Goal: Communication & Community: Ask a question

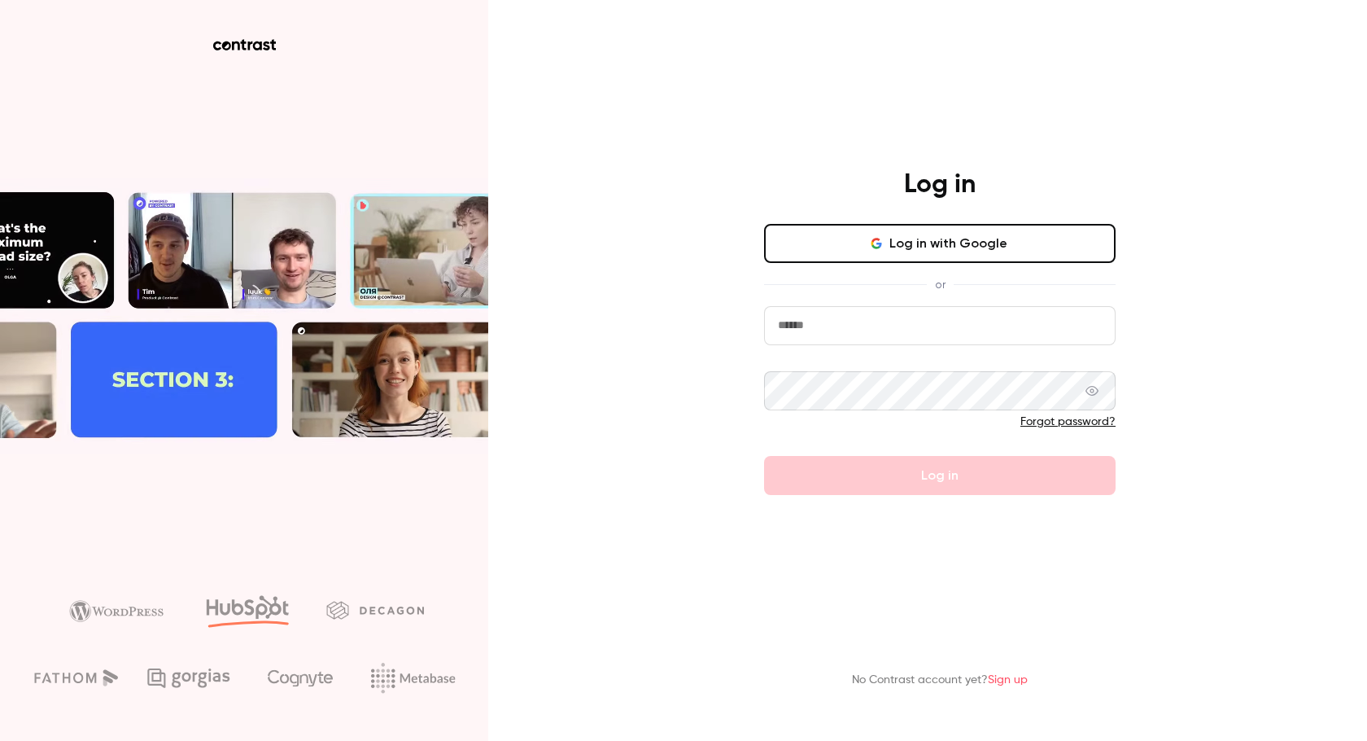
click at [931, 221] on div "Log in Log in with Google or Forgot password? Log in" at bounding box center [939, 331] width 423 height 326
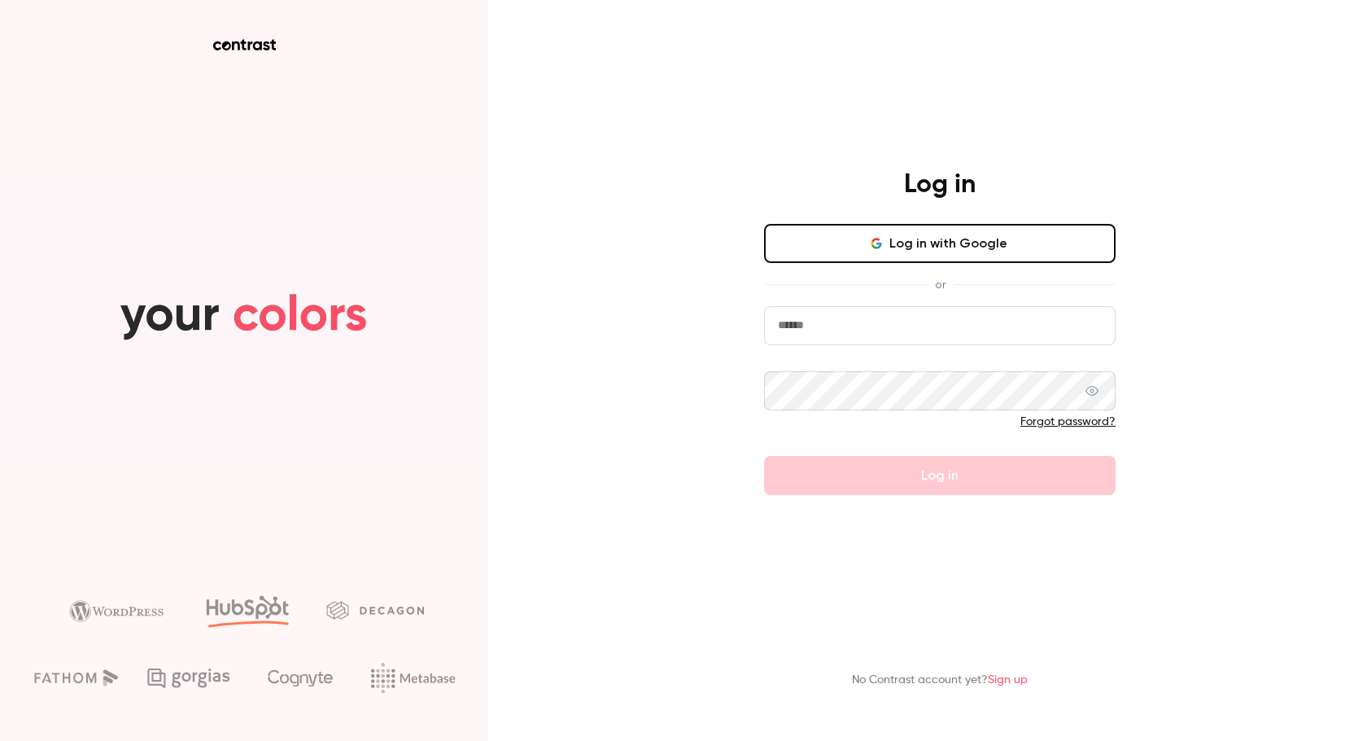
click at [920, 242] on button "Log in with Google" at bounding box center [940, 243] width 352 height 39
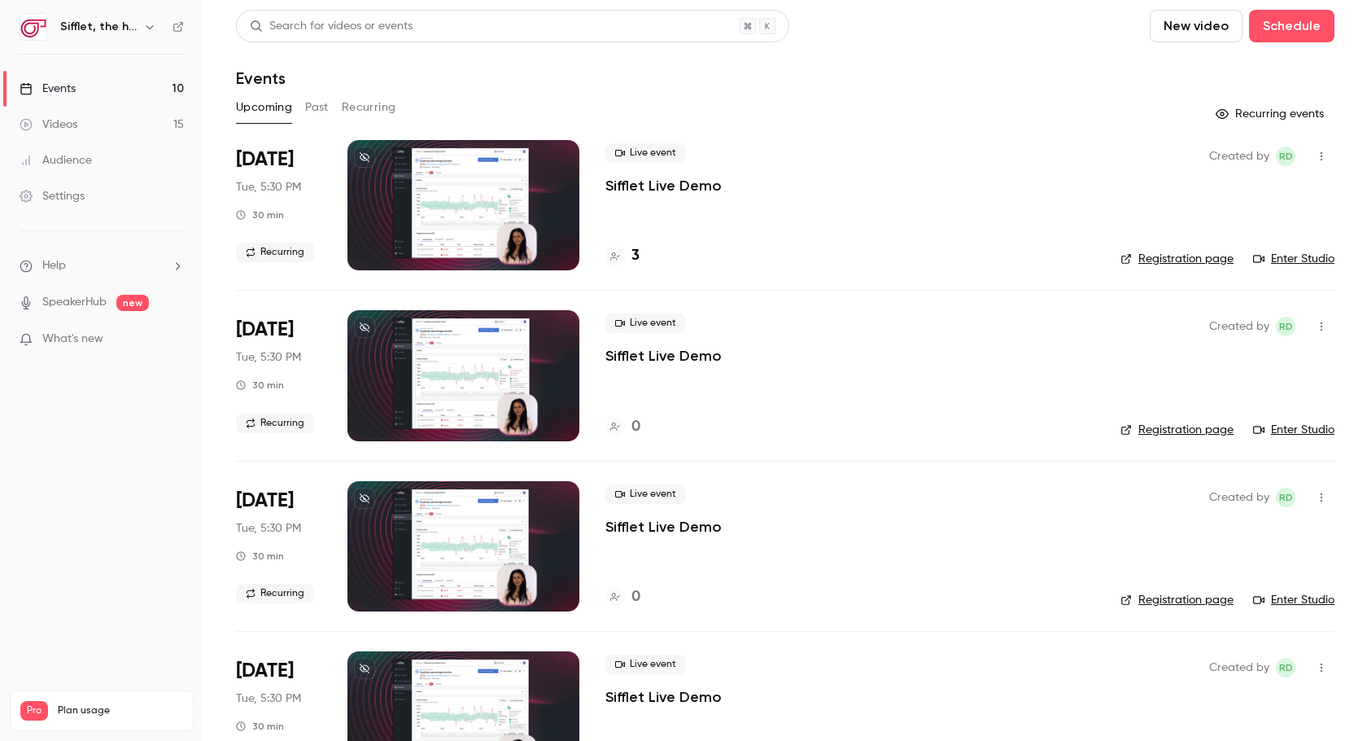
click at [133, 196] on link "Settings" at bounding box center [101, 196] width 203 height 36
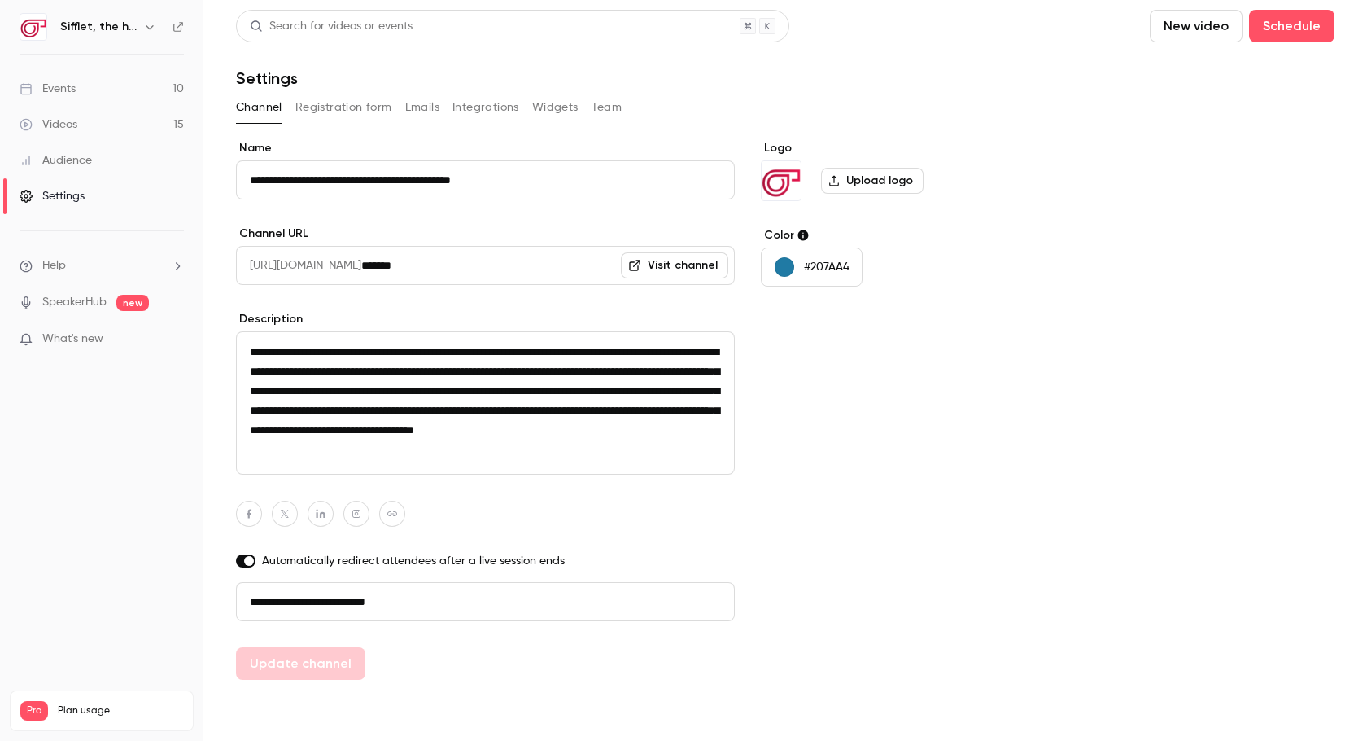
click at [475, 117] on button "Integrations" at bounding box center [486, 107] width 67 height 26
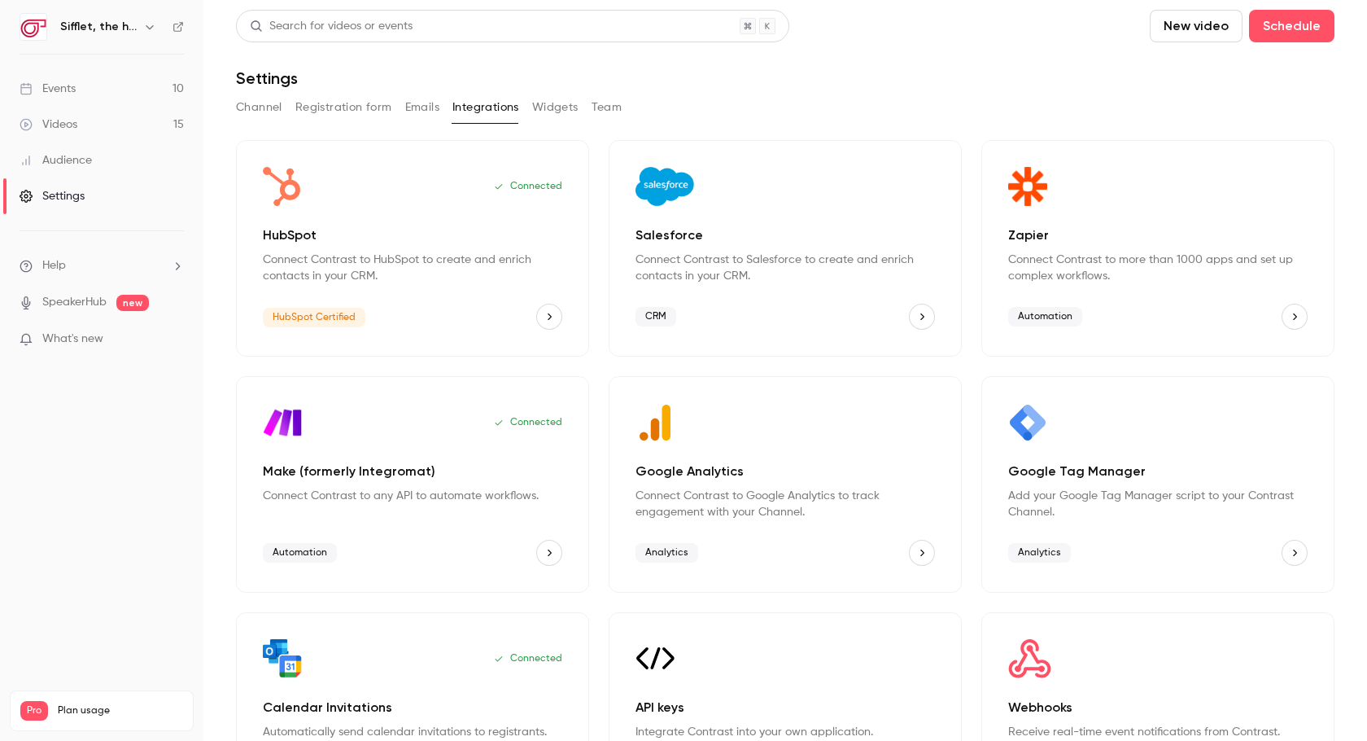
click at [547, 309] on button "HubSpot" at bounding box center [549, 317] width 26 height 26
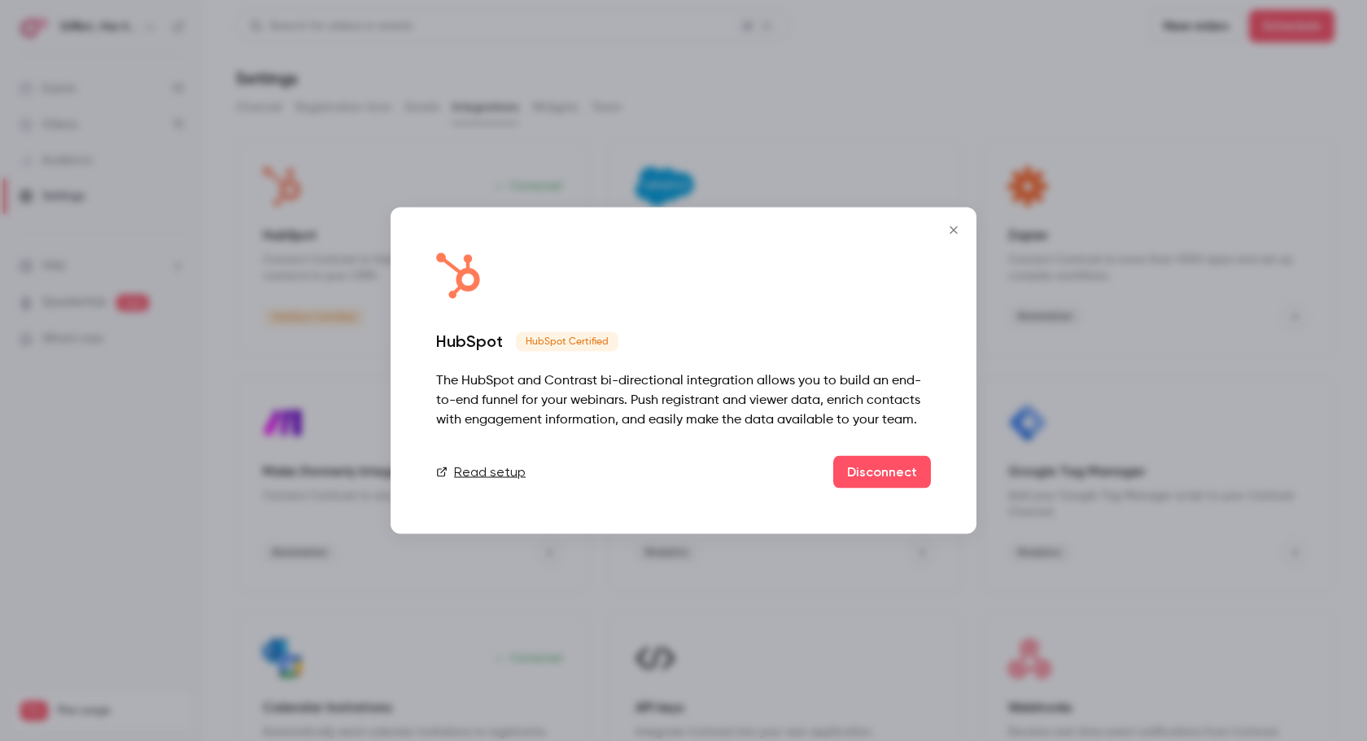
click at [489, 471] on link "Read setup" at bounding box center [481, 472] width 90 height 20
click at [897, 469] on button "Disconnect" at bounding box center [882, 472] width 98 height 33
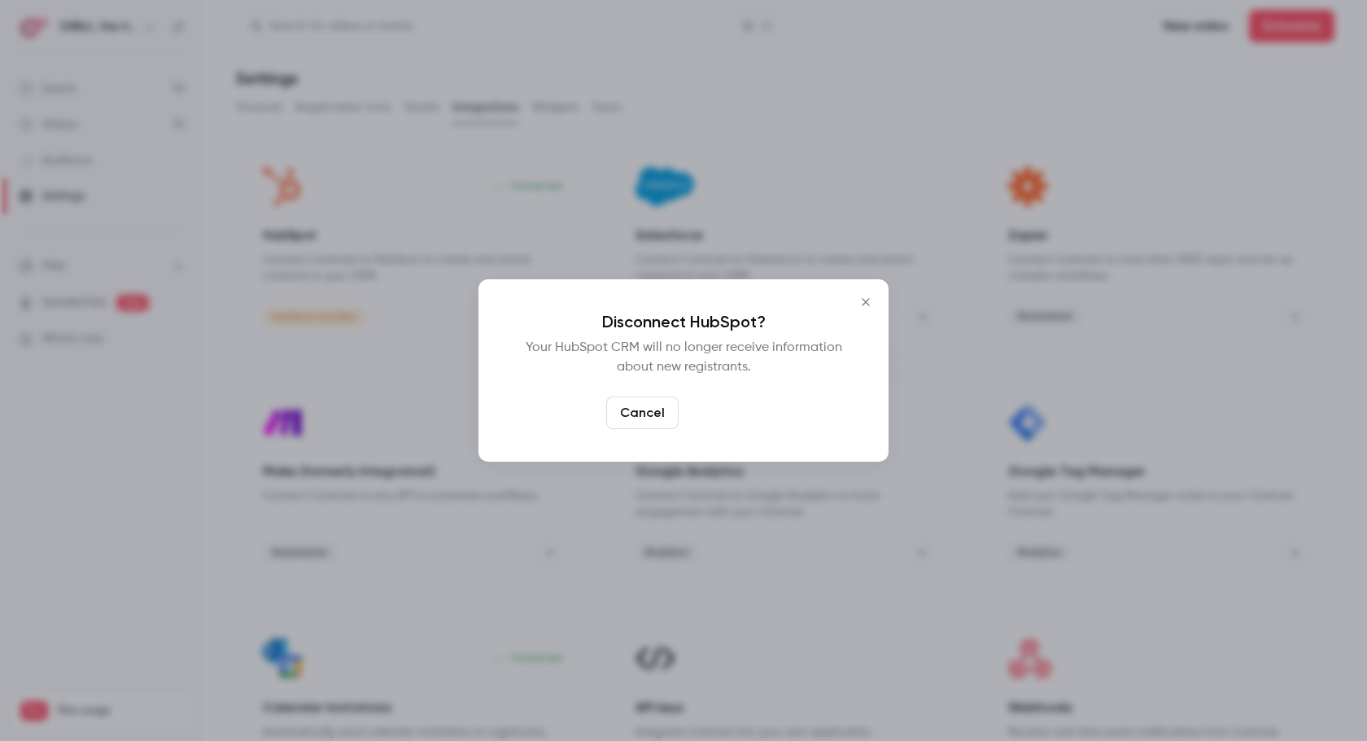
click at [716, 415] on button "Confirm" at bounding box center [723, 412] width 77 height 33
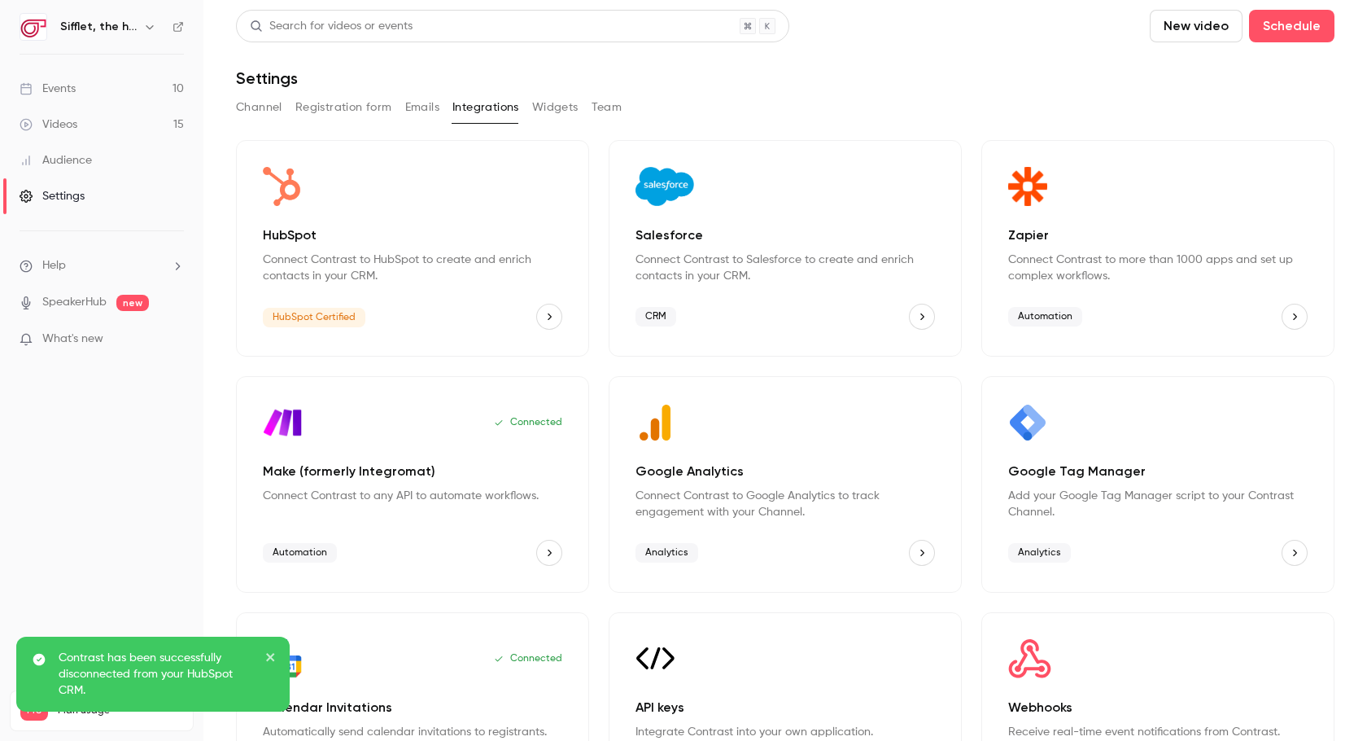
click at [526, 253] on p "Connect Contrast to HubSpot to create and enrich contacts in your CRM." at bounding box center [412, 267] width 299 height 33
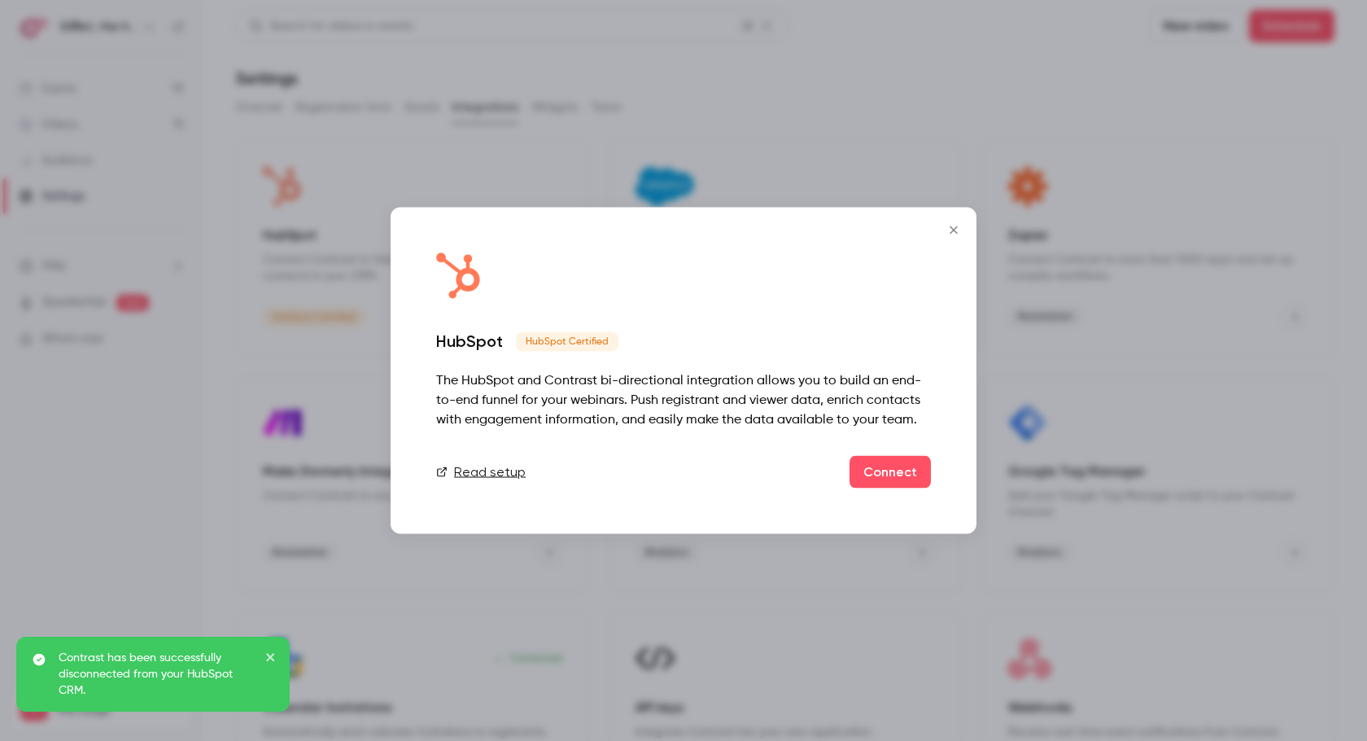
click at [938, 475] on div "HubSpot HubSpot Certified The HubSpot and Contrast bi-directional integration a…" at bounding box center [684, 371] width 586 height 326
click at [923, 475] on link "Connect" at bounding box center [890, 472] width 81 height 33
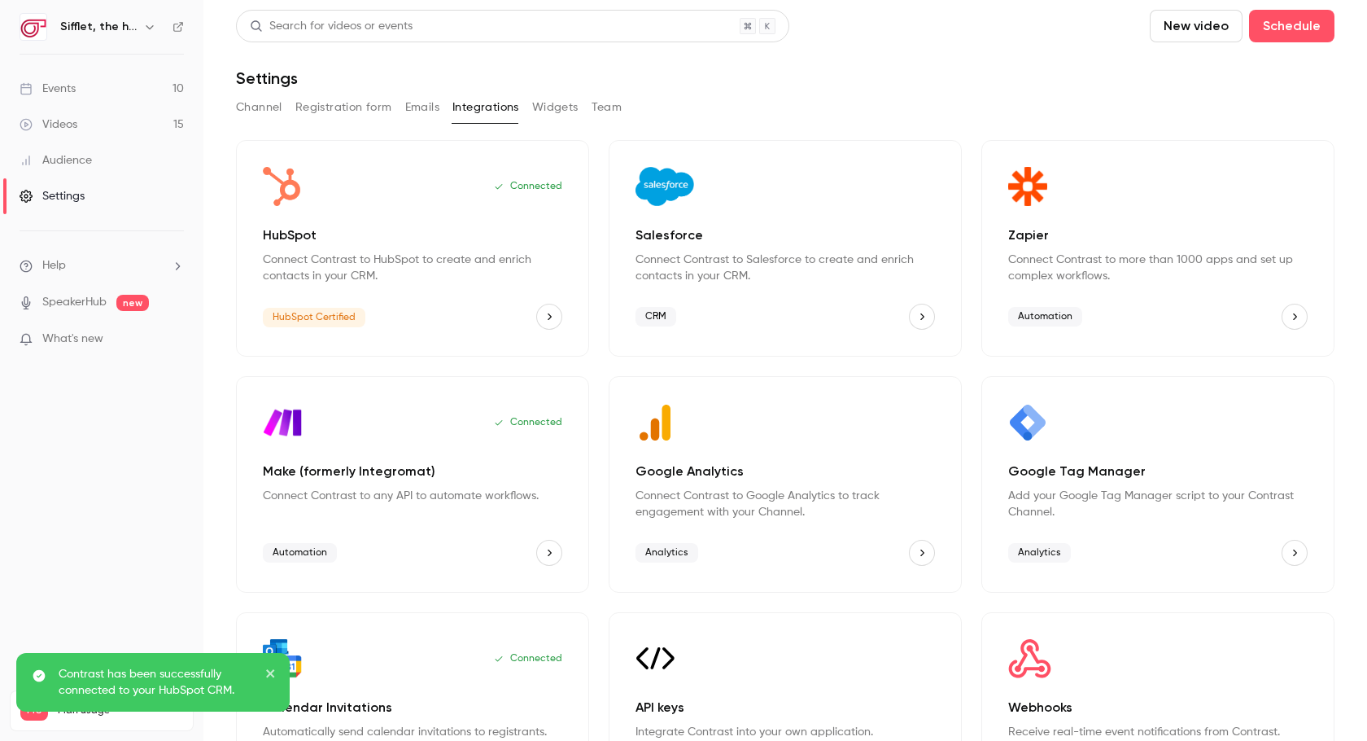
click at [102, 89] on link "Events 10" at bounding box center [101, 89] width 203 height 36
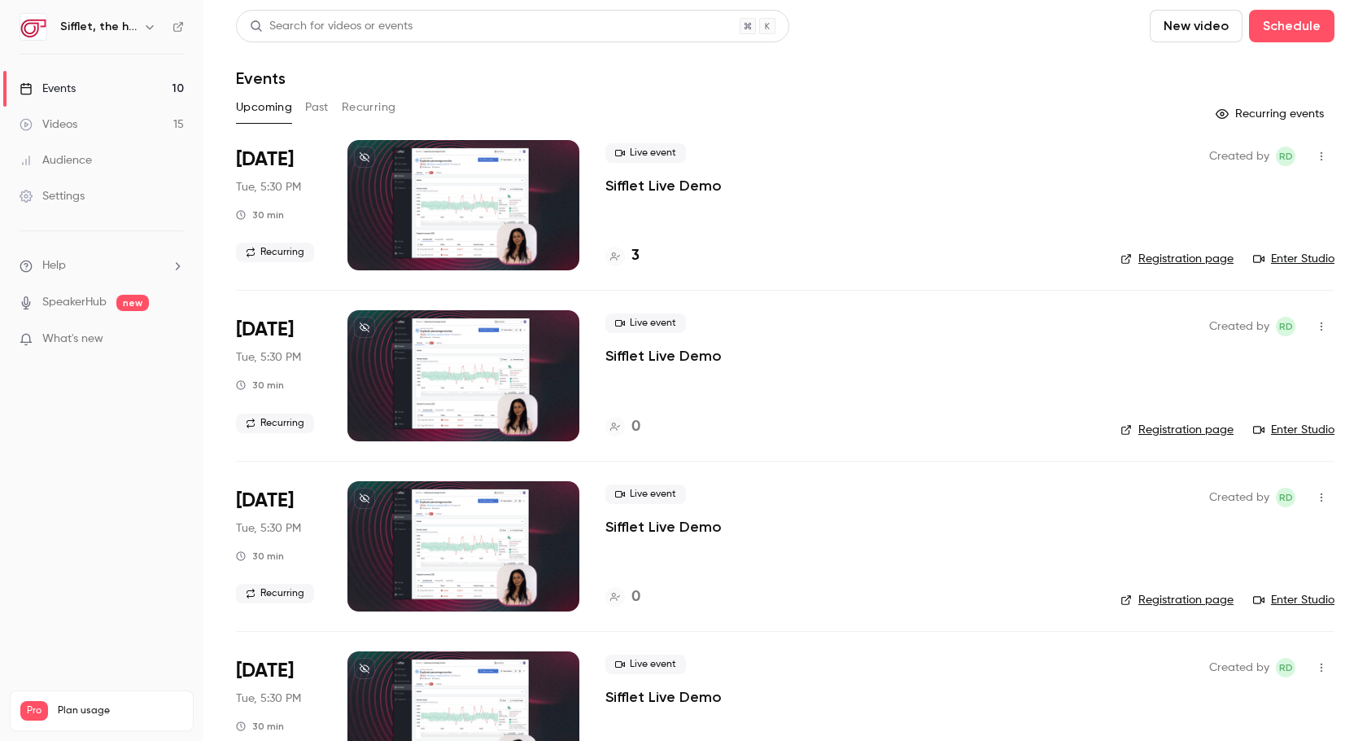
click at [312, 108] on button "Past" at bounding box center [317, 107] width 24 height 26
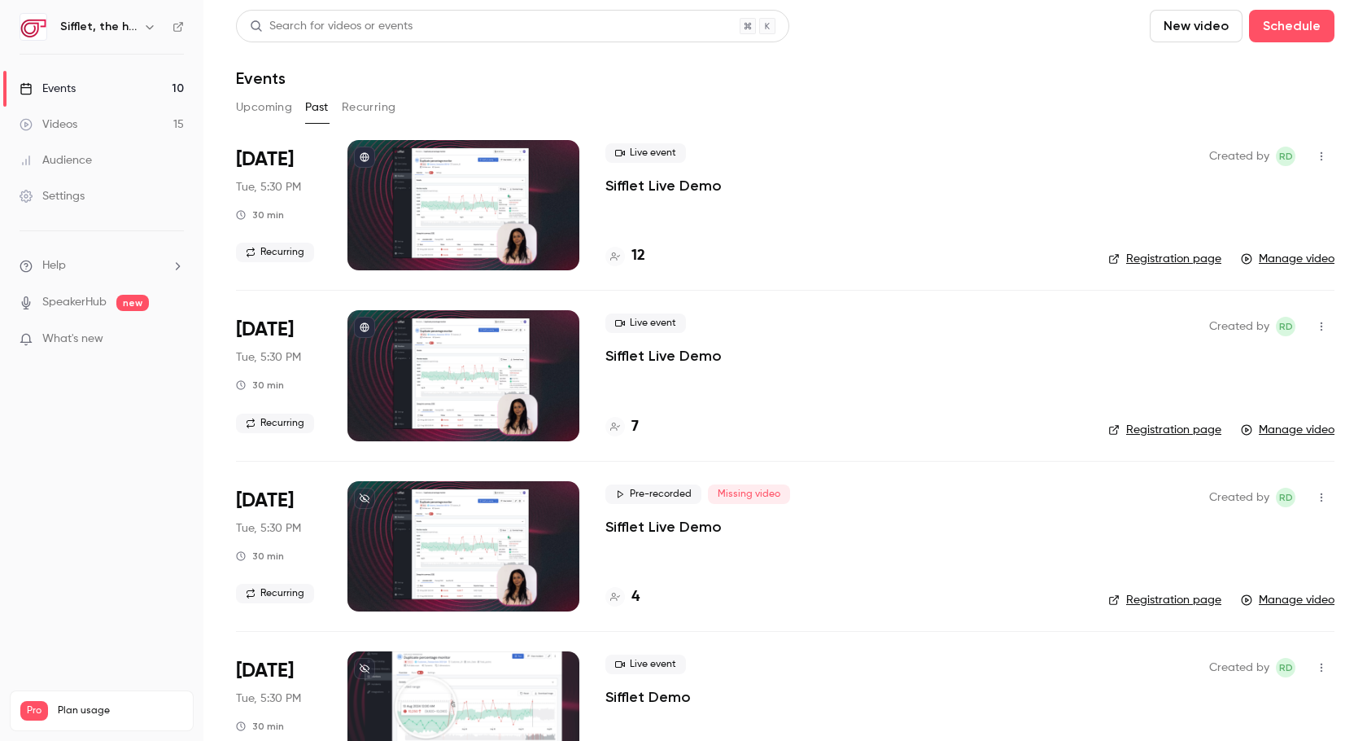
click at [658, 238] on div "Live event Sifflet Live Demo 12" at bounding box center [844, 205] width 477 height 130
click at [665, 160] on span "Live event" at bounding box center [646, 153] width 81 height 20
click at [666, 204] on div "Live event Sifflet Live Demo 12" at bounding box center [844, 205] width 477 height 130
click at [257, 108] on button "Upcoming" at bounding box center [264, 107] width 56 height 26
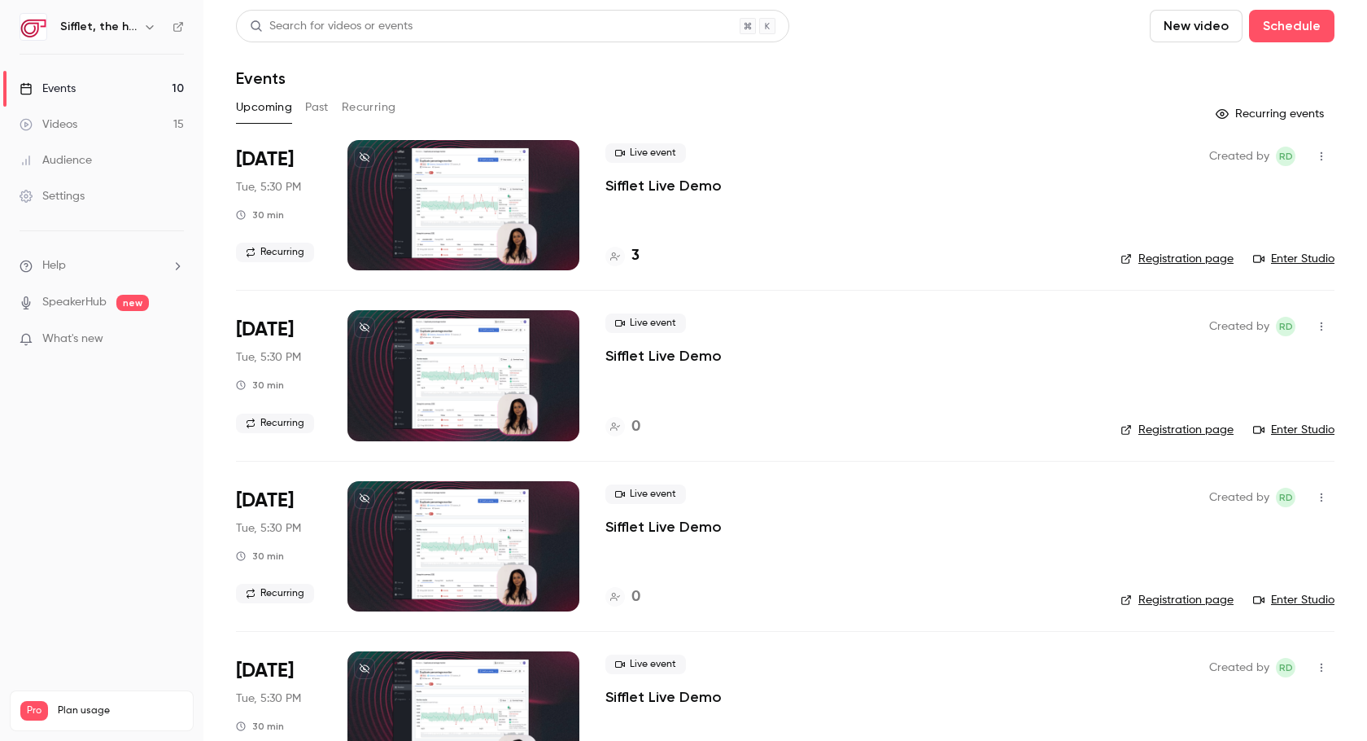
click at [1323, 155] on icon "button" at bounding box center [1321, 156] width 13 height 11
click at [1060, 206] on div at bounding box center [683, 370] width 1367 height 741
click at [630, 256] on div "3" at bounding box center [623, 256] width 34 height 22
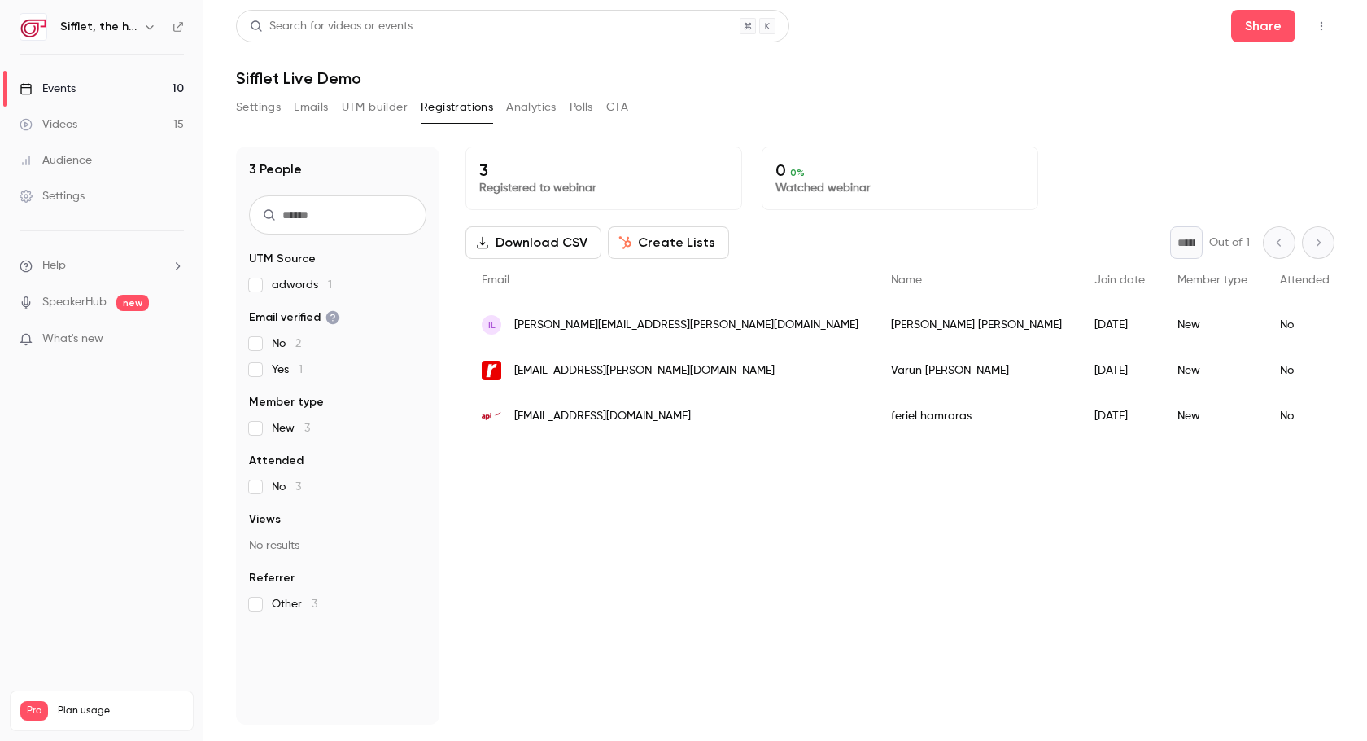
click at [667, 247] on button "Create Lists" at bounding box center [668, 242] width 121 height 33
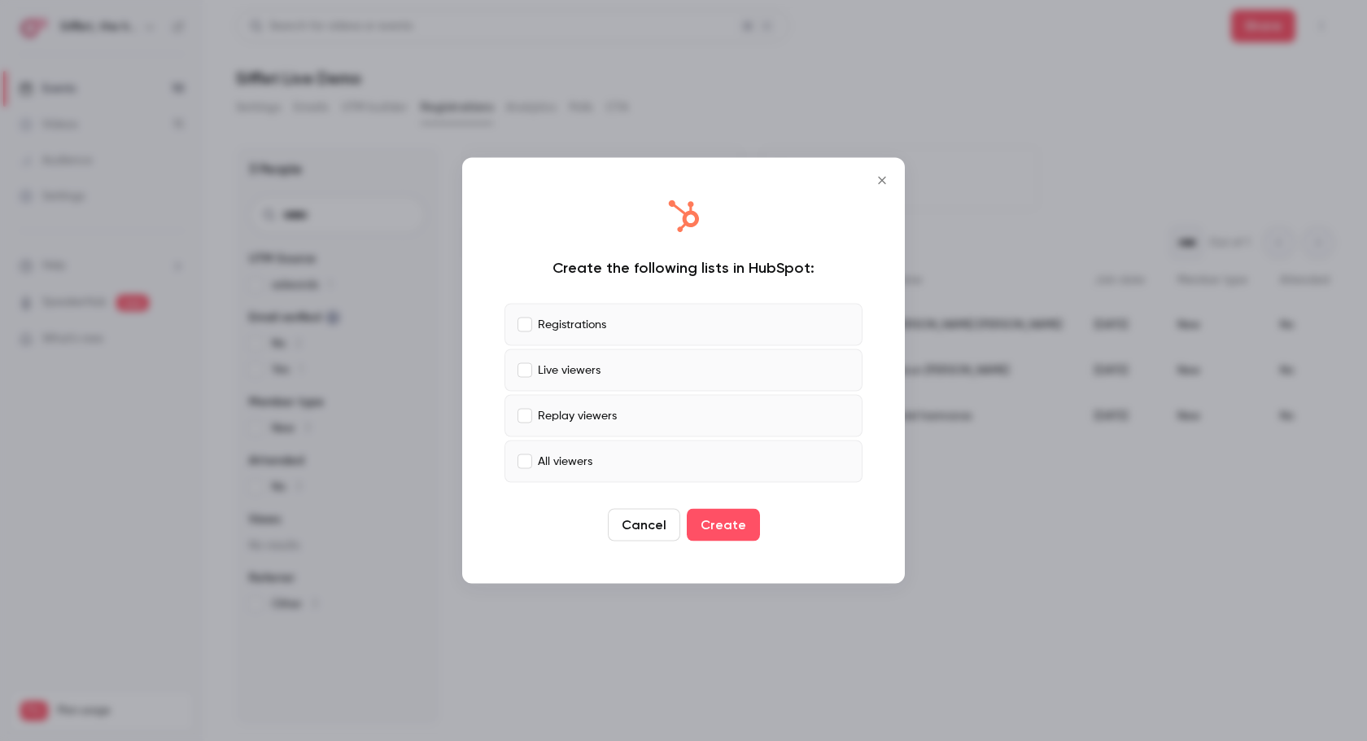
click at [625, 361] on label "Live viewers" at bounding box center [684, 370] width 358 height 42
click at [620, 388] on label "Live viewers" at bounding box center [684, 370] width 358 height 42
click at [610, 414] on p "Replay viewers" at bounding box center [577, 415] width 79 height 17
click at [610, 378] on label "Live viewers" at bounding box center [684, 370] width 358 height 42
click at [584, 471] on label "All viewers" at bounding box center [684, 461] width 358 height 42
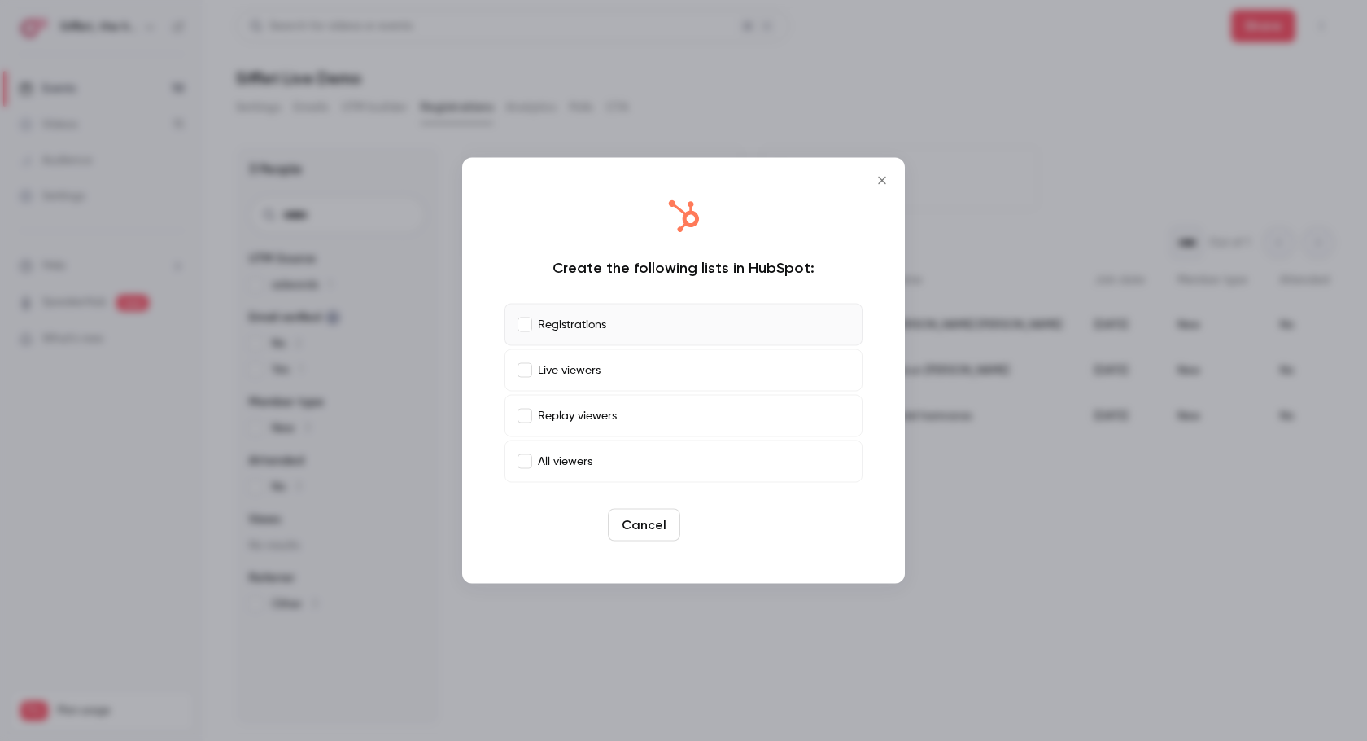
click at [718, 519] on button "Create" at bounding box center [723, 525] width 73 height 33
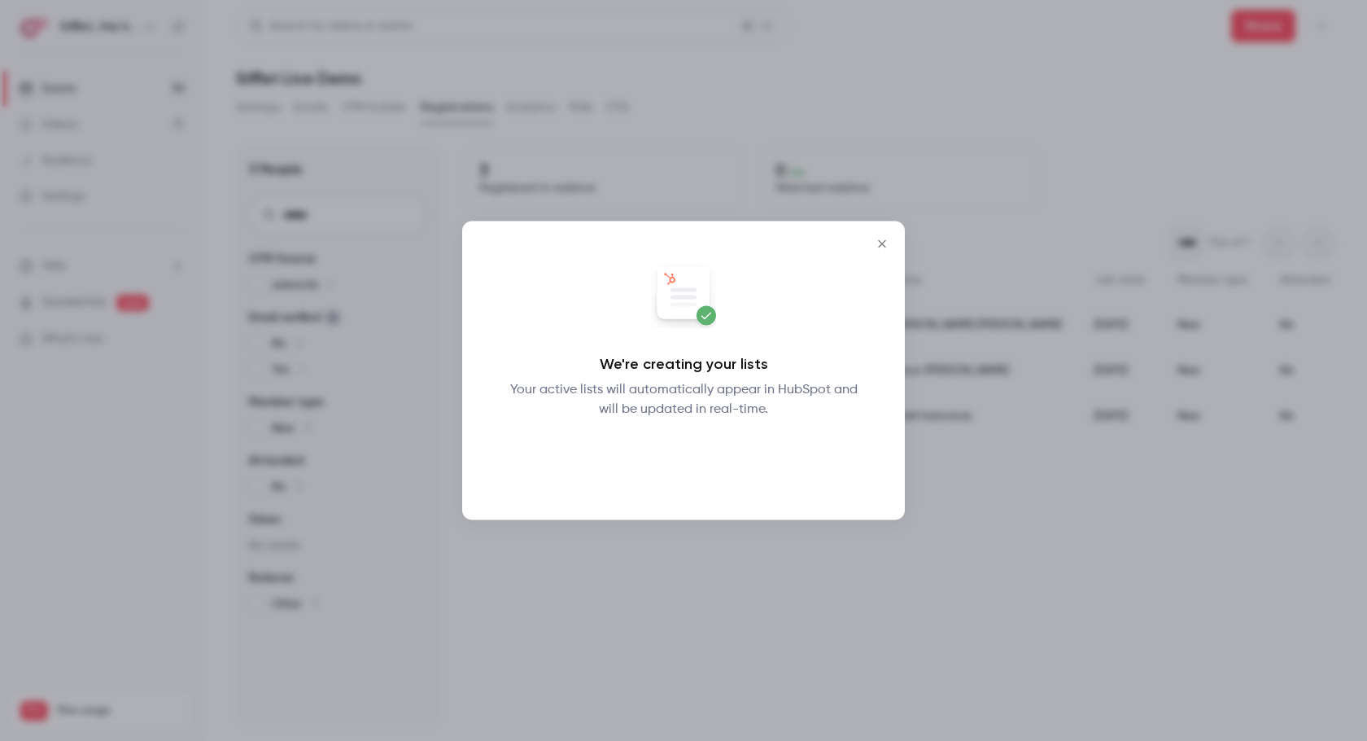
click at [682, 454] on button "Okay" at bounding box center [683, 461] width 59 height 33
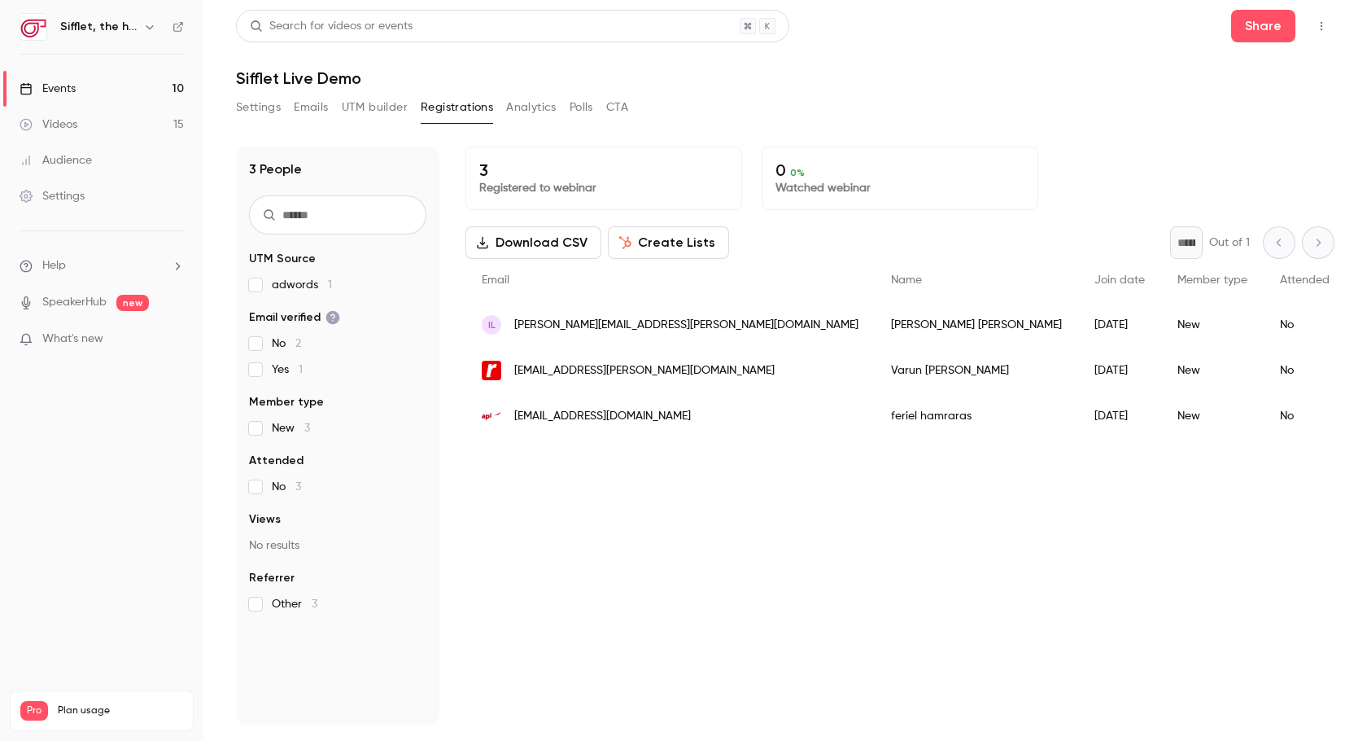
click at [1335, 28] on main "Search for videos or events Share Sifflet Live Demo Settings Emails UTM builder…" at bounding box center [785, 370] width 1164 height 741
click at [1327, 24] on icon "button" at bounding box center [1321, 25] width 13 height 11
click at [1074, 96] on div at bounding box center [683, 370] width 1367 height 741
click at [1327, 238] on div "* Out of 1" at bounding box center [1252, 242] width 164 height 33
click at [157, 32] on button "button" at bounding box center [150, 27] width 20 height 20
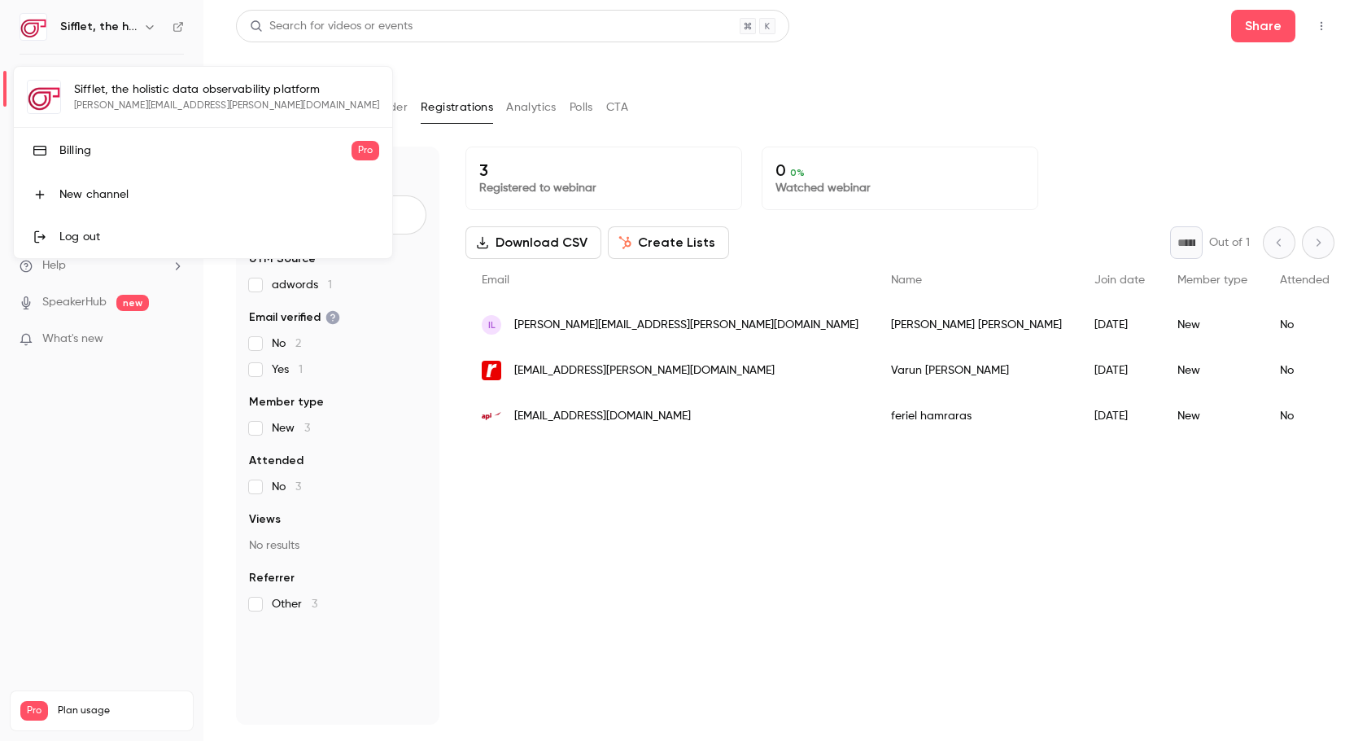
click at [92, 417] on div at bounding box center [683, 370] width 1367 height 741
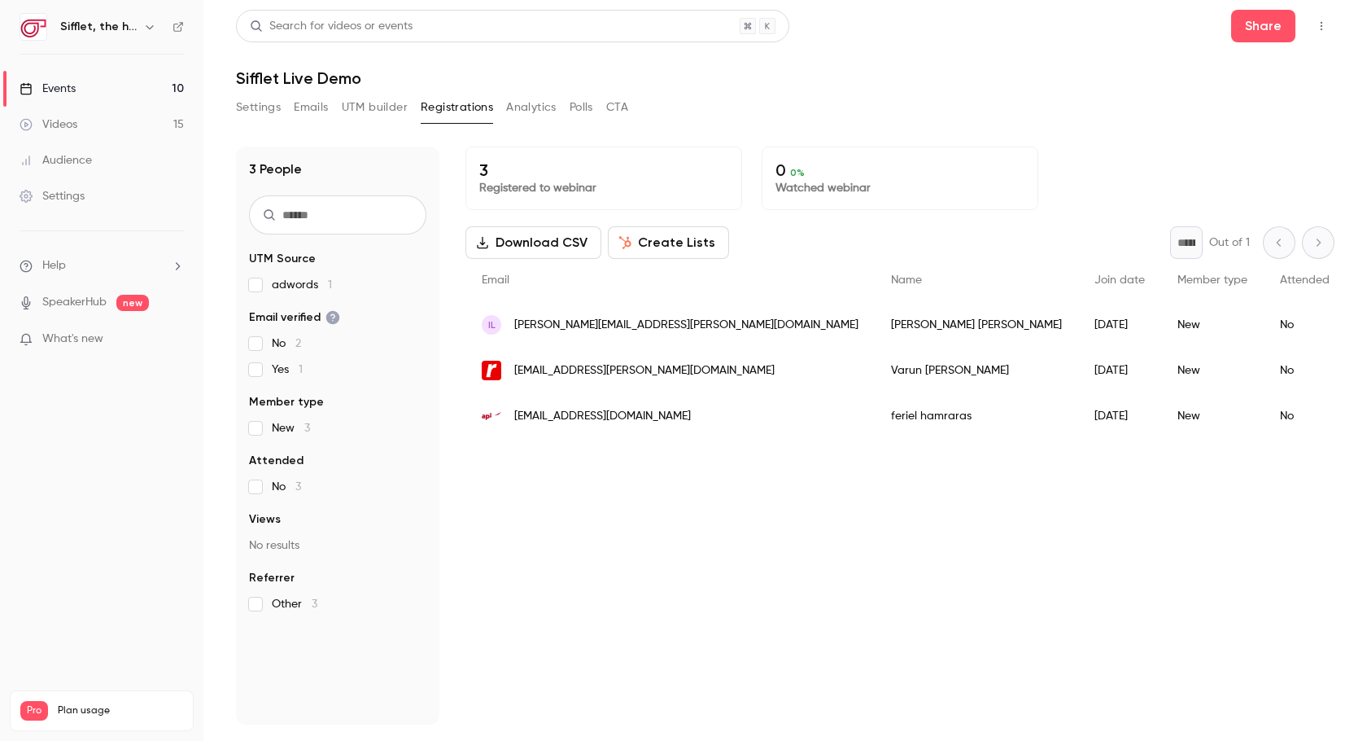
click at [160, 88] on link "Events 10" at bounding box center [101, 89] width 203 height 36
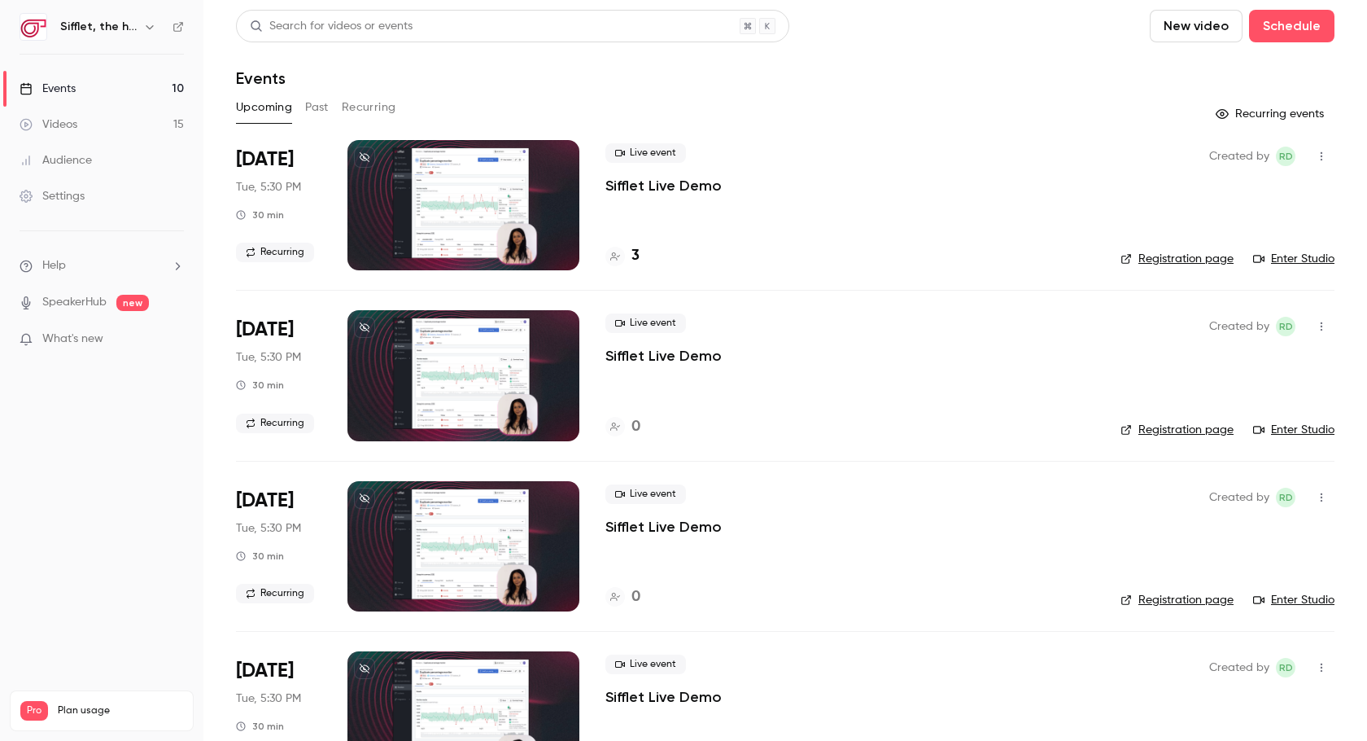
click at [323, 111] on button "Past" at bounding box center [317, 107] width 24 height 26
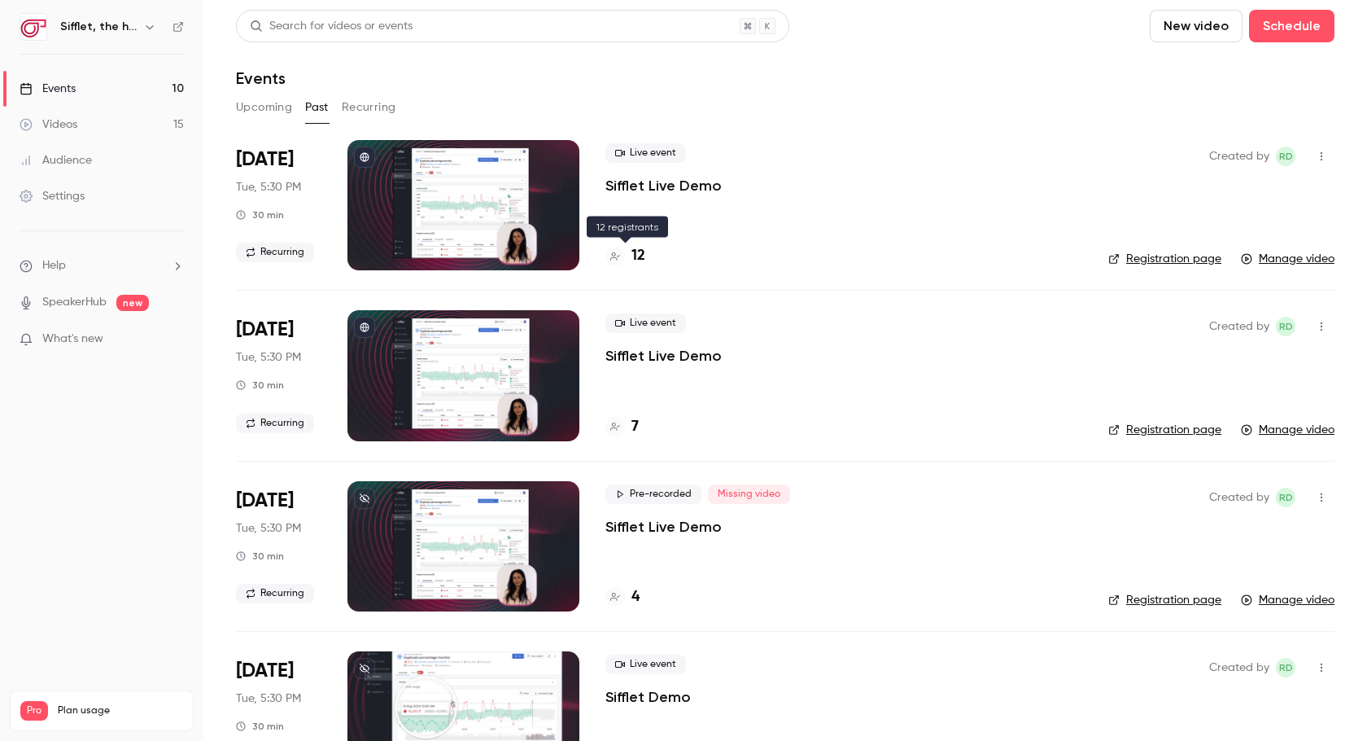
click at [643, 252] on h4 "12" at bounding box center [639, 256] width 14 height 22
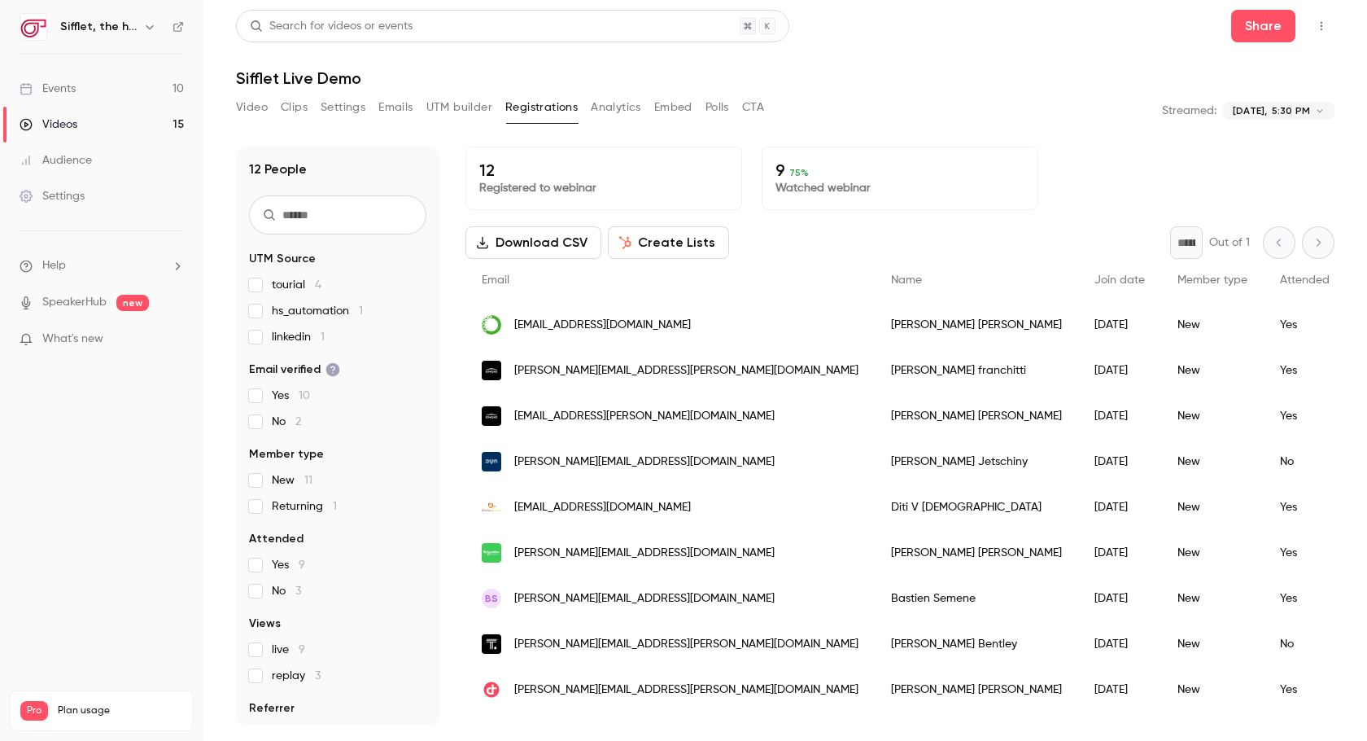
click at [714, 250] on button "Create Lists" at bounding box center [668, 242] width 121 height 33
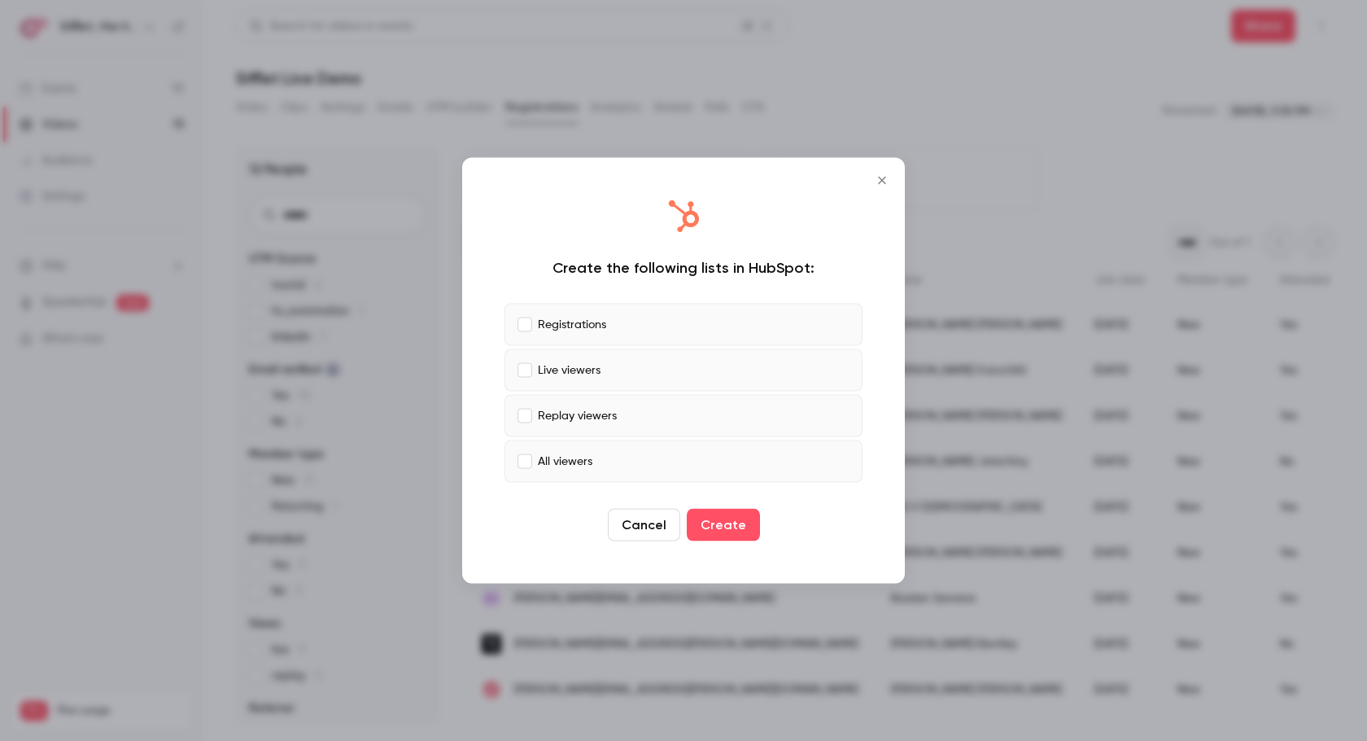
click at [731, 524] on button "Create" at bounding box center [723, 525] width 73 height 33
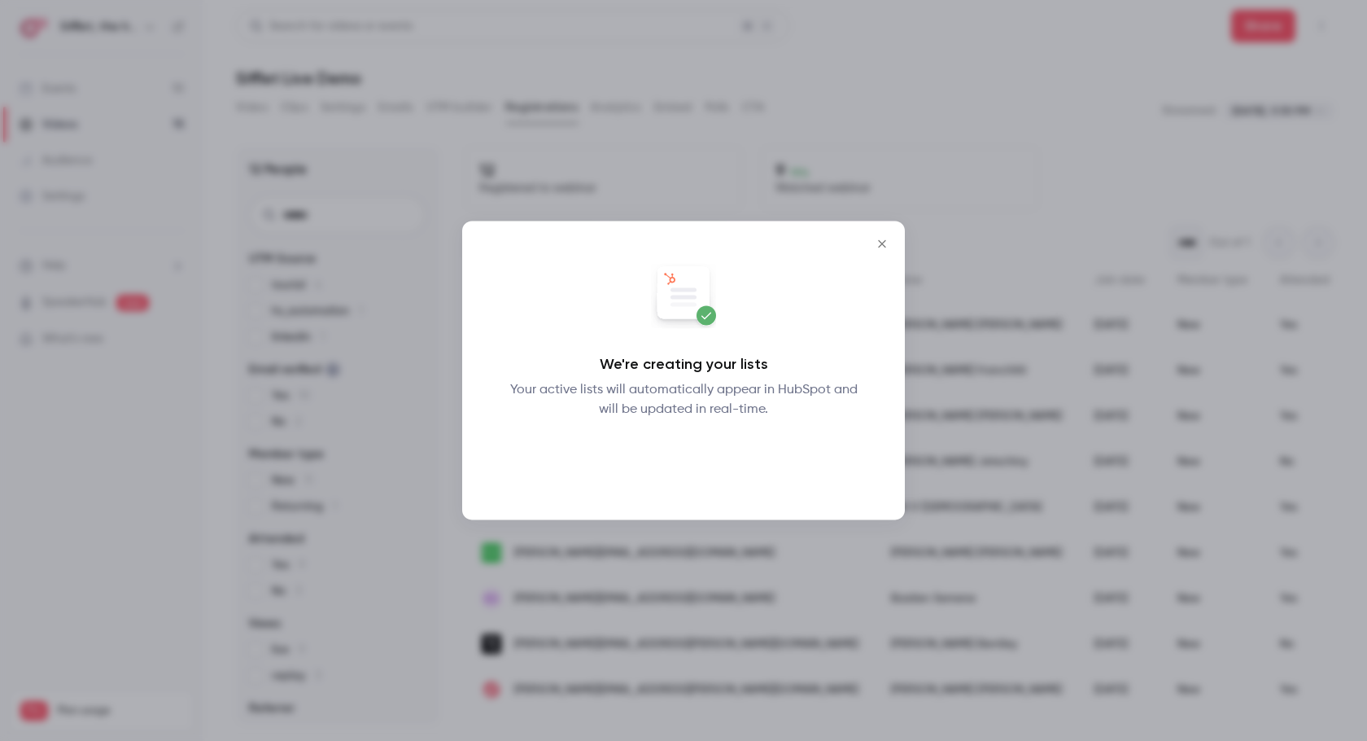
click at [696, 471] on button "Okay" at bounding box center [683, 461] width 59 height 33
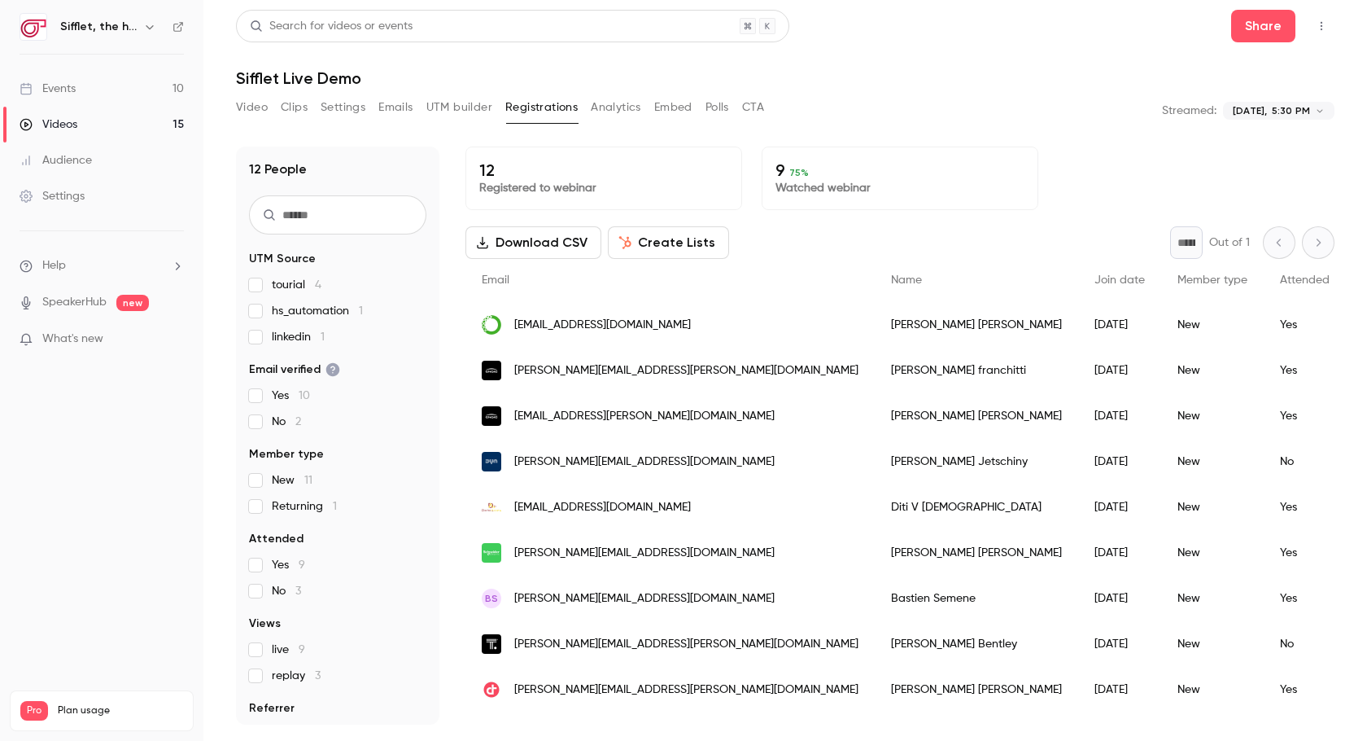
click at [1314, 25] on button "Top Bar Actions" at bounding box center [1322, 26] width 26 height 26
click at [81, 708] on div at bounding box center [683, 370] width 1367 height 741
click at [147, 270] on li "Help" at bounding box center [102, 265] width 164 height 17
click at [269, 250] on link "Talk to [GEOGRAPHIC_DATA]" at bounding box center [300, 247] width 178 height 43
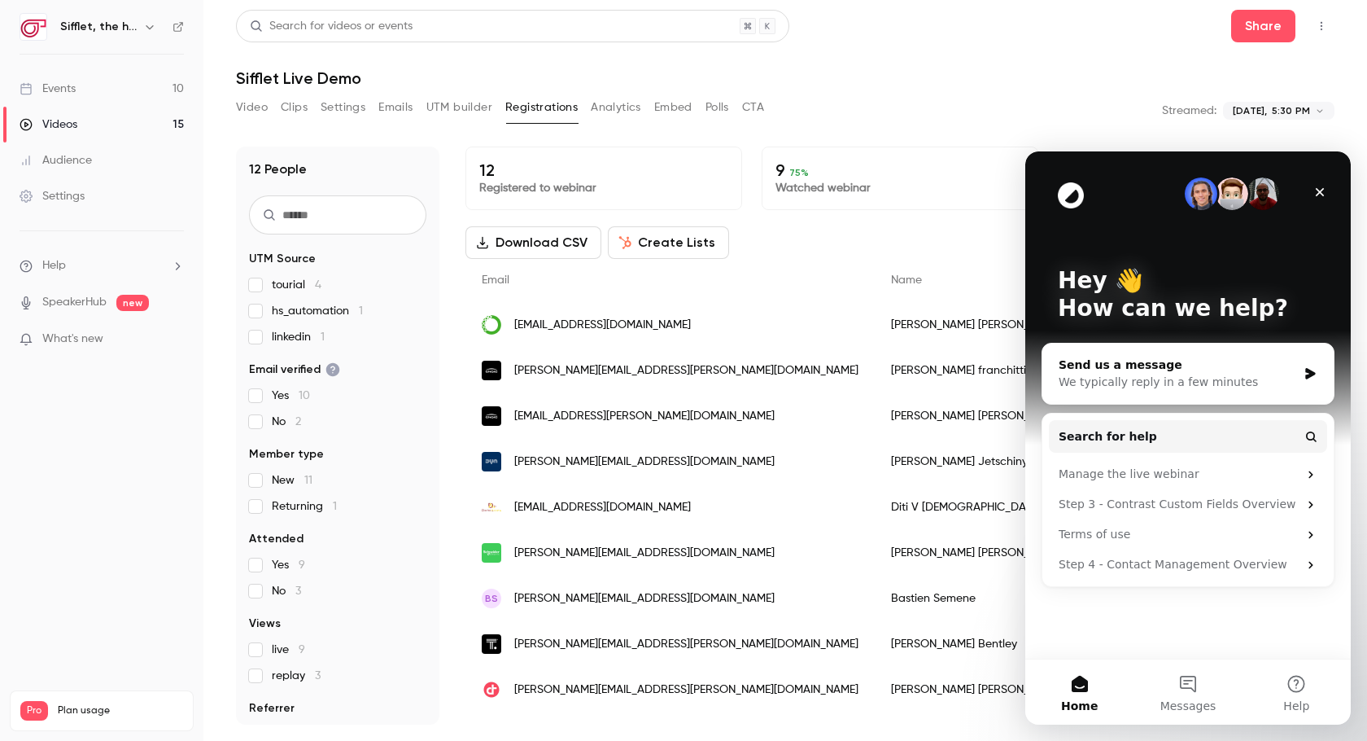
click at [1211, 390] on div "Send us a message We typically reply in a few minutes" at bounding box center [1188, 373] width 291 height 60
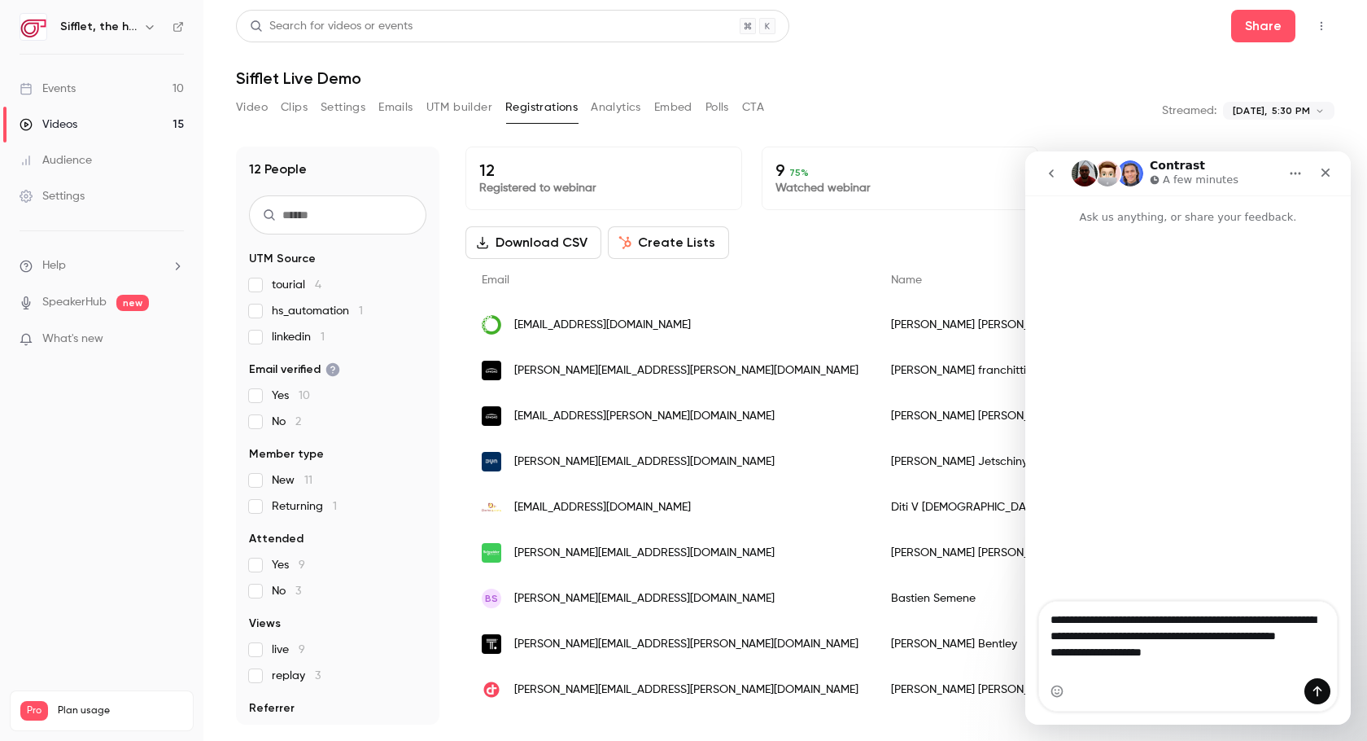
type textarea "**********"
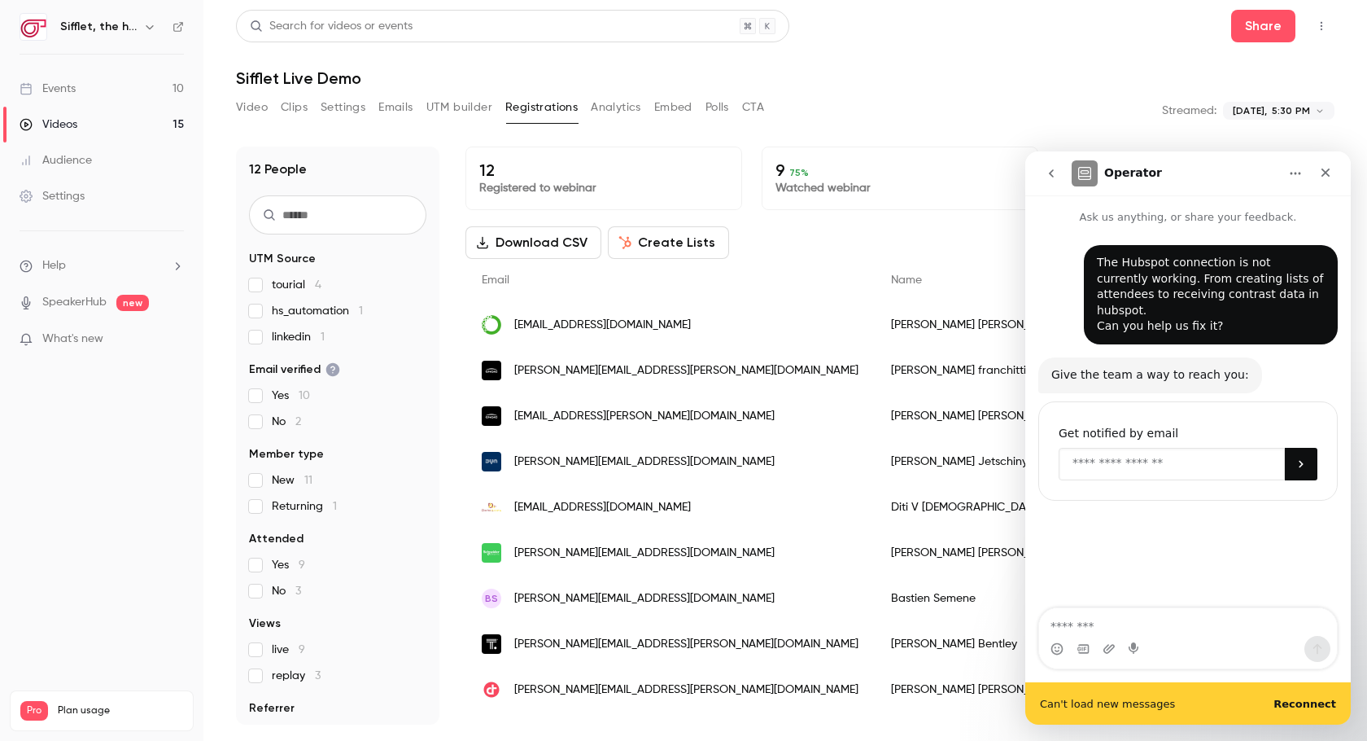
click at [1120, 448] on input "Enter your email" at bounding box center [1172, 464] width 226 height 33
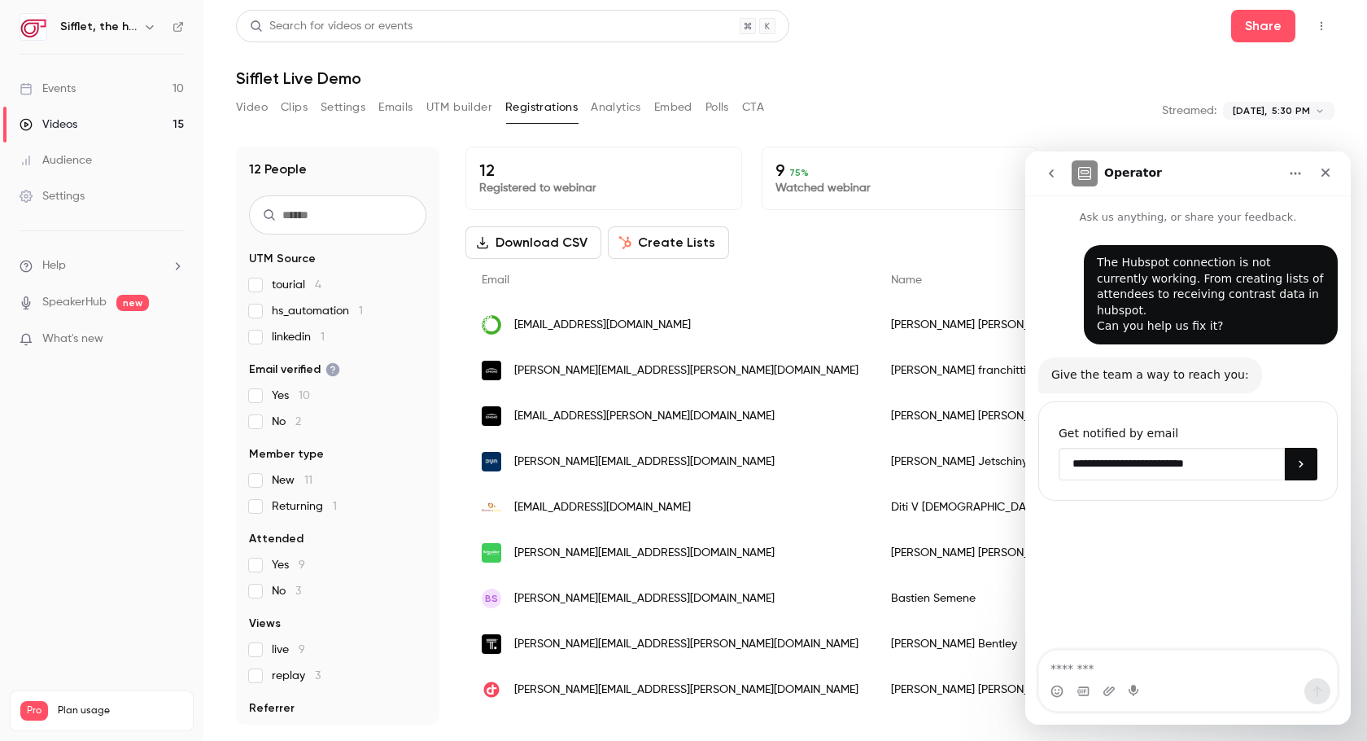
type input "**********"
